Goal: Information Seeking & Learning: Learn about a topic

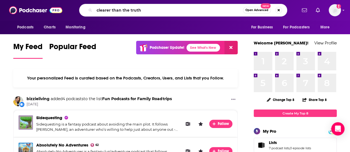
type input "clearer than the truth"
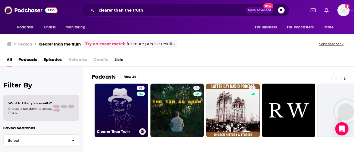
click at [116, 103] on link "21 Clearer Than Truth" at bounding box center [122, 111] width 54 height 54
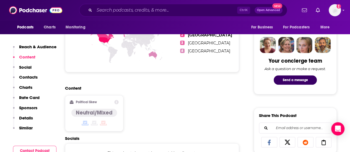
scroll to position [332, 0]
